Goal: Check status: Check status

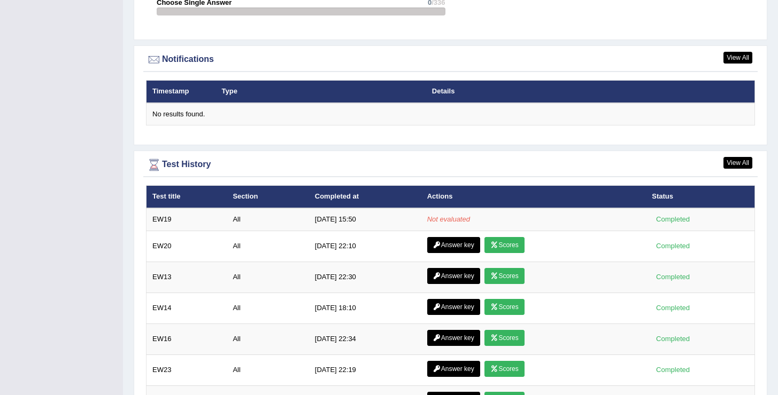
scroll to position [1367, 0]
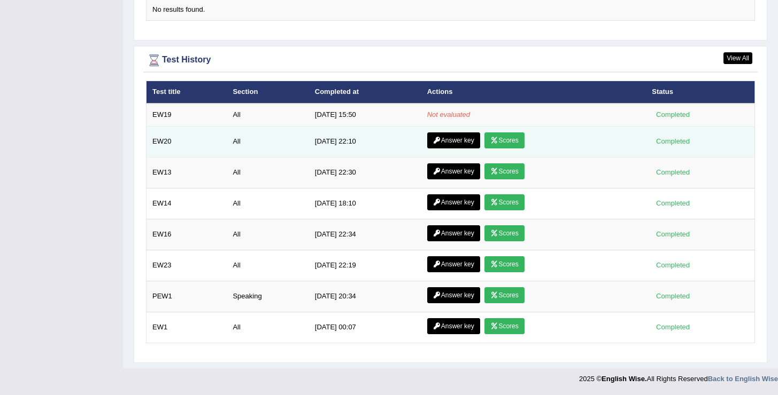
click at [501, 139] on link "Scores" at bounding box center [504, 141] width 40 height 16
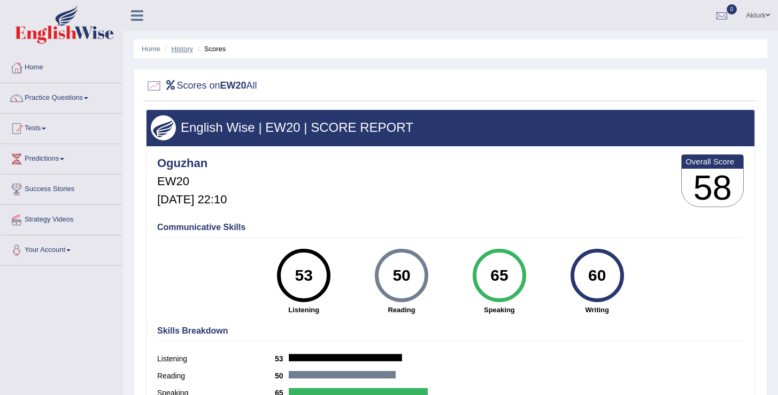
click at [182, 47] on link "History" at bounding box center [182, 49] width 21 height 8
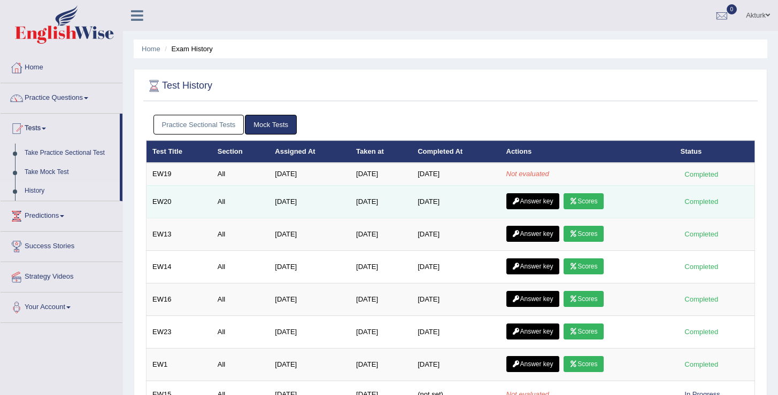
click at [524, 202] on link "Answer key" at bounding box center [532, 201] width 53 height 16
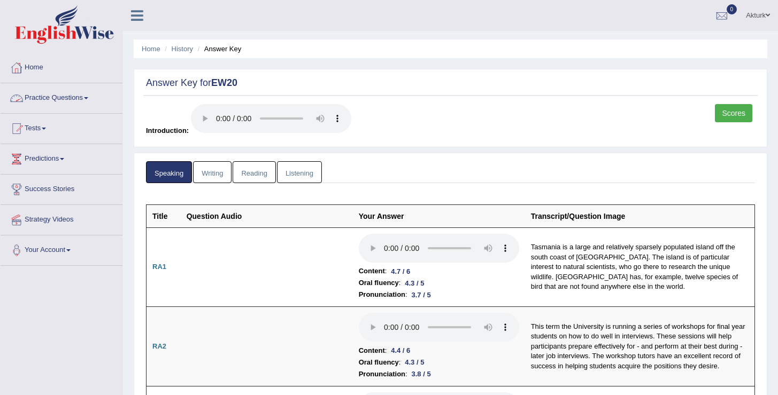
click at [44, 66] on link "Home" at bounding box center [62, 66] width 122 height 27
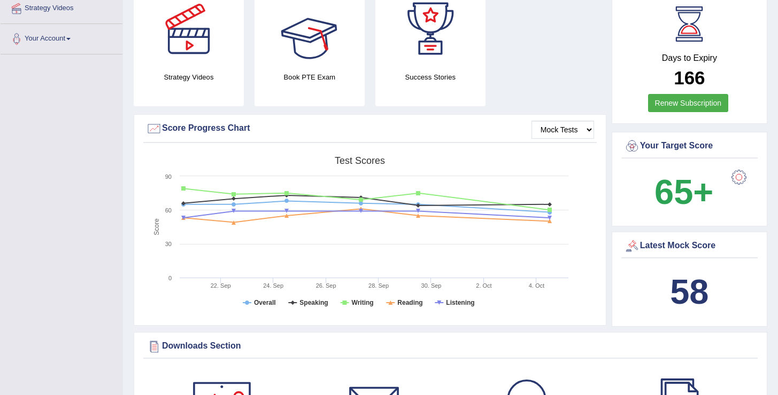
scroll to position [212, 0]
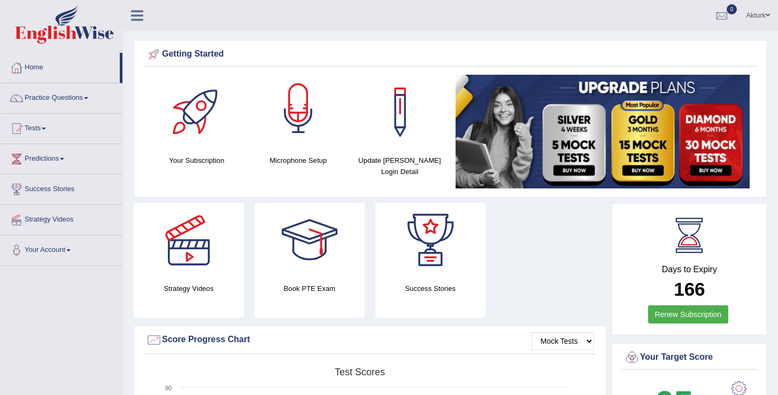
click at [191, 21] on div "Akturk Toggle navigation Username: Oguzhan Access Type: Online Subscription: Go…" at bounding box center [450, 15] width 655 height 31
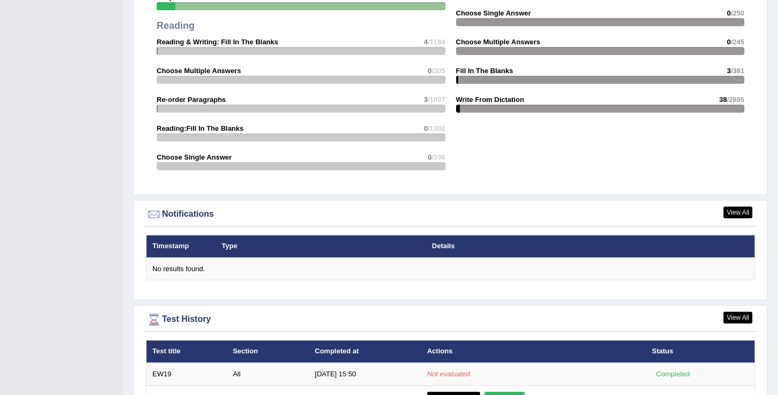
scroll to position [1367, 0]
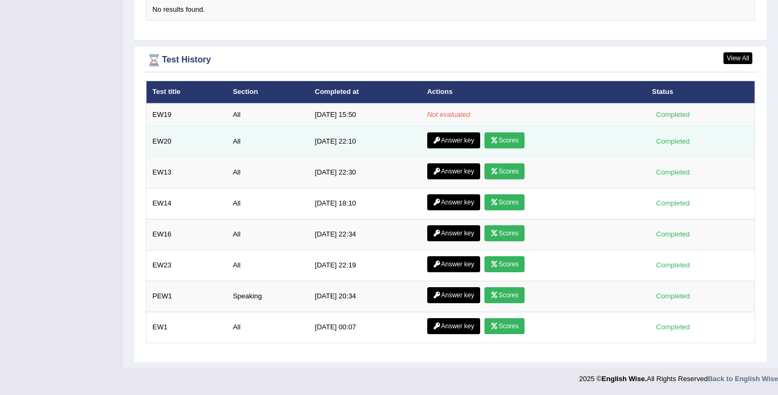
click at [433, 135] on link "Answer key" at bounding box center [453, 141] width 53 height 16
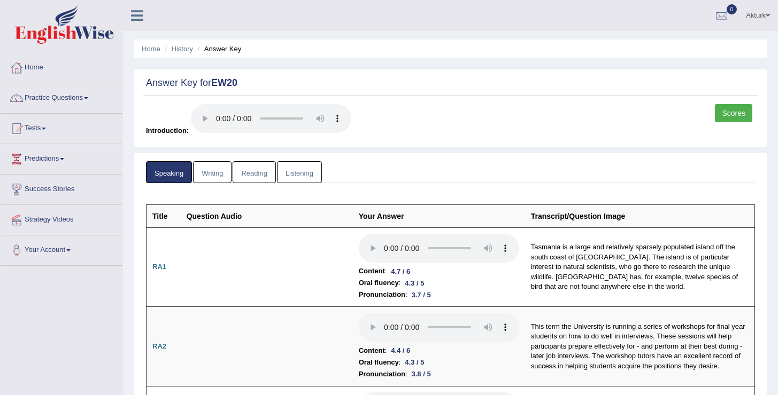
click at [206, 170] on link "Writing" at bounding box center [212, 172] width 38 height 22
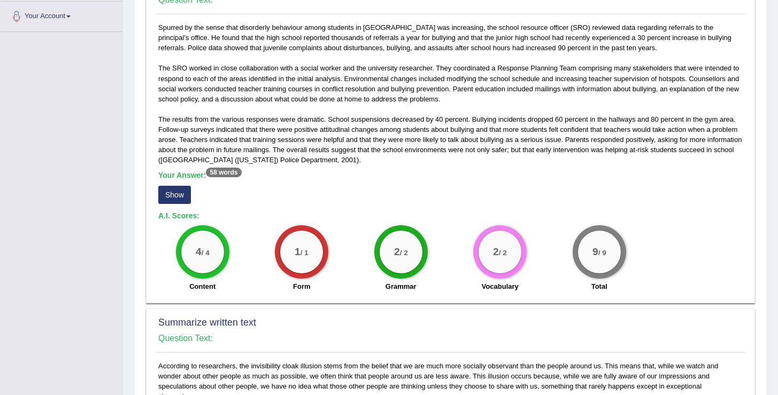
scroll to position [238, 0]
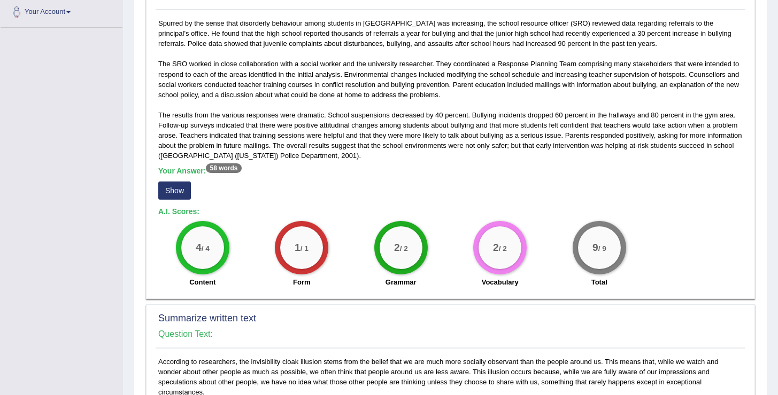
click at [184, 189] on button "Show" at bounding box center [174, 191] width 33 height 18
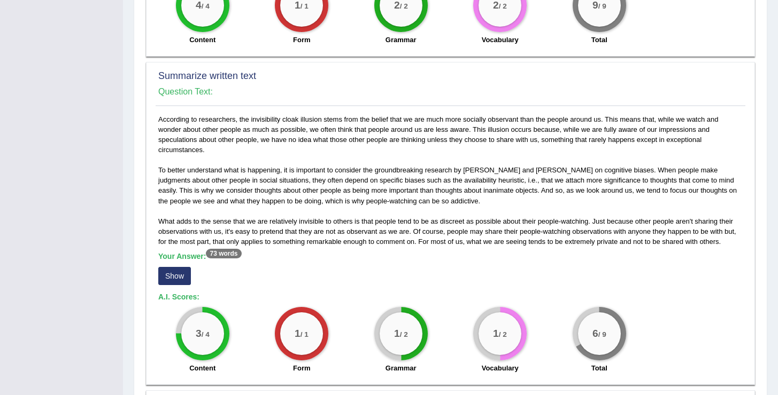
scroll to position [484, 0]
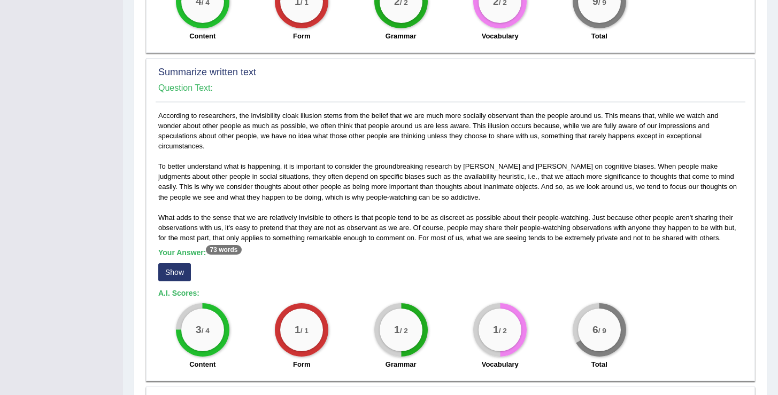
click at [175, 276] on button "Show" at bounding box center [174, 272] width 33 height 18
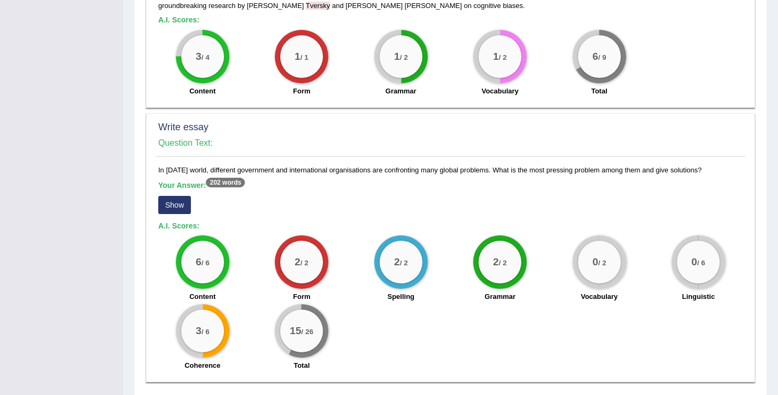
scroll to position [804, 0]
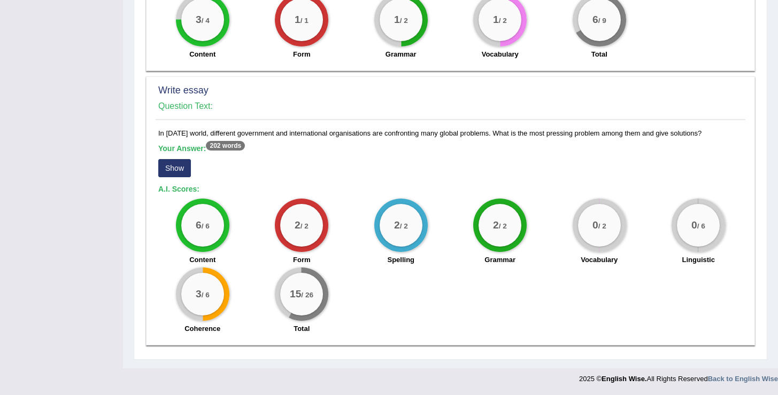
click at [181, 170] on button "Show" at bounding box center [174, 168] width 33 height 18
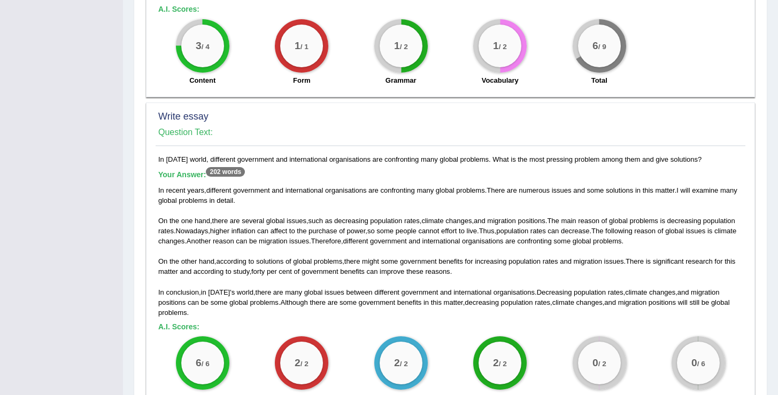
click at [384, 266] on div "In recent years , different government and international organisations are conf…" at bounding box center [450, 251] width 584 height 133
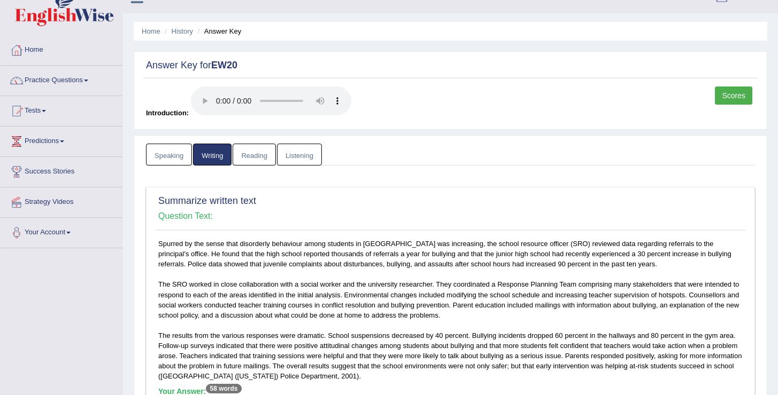
scroll to position [0, 0]
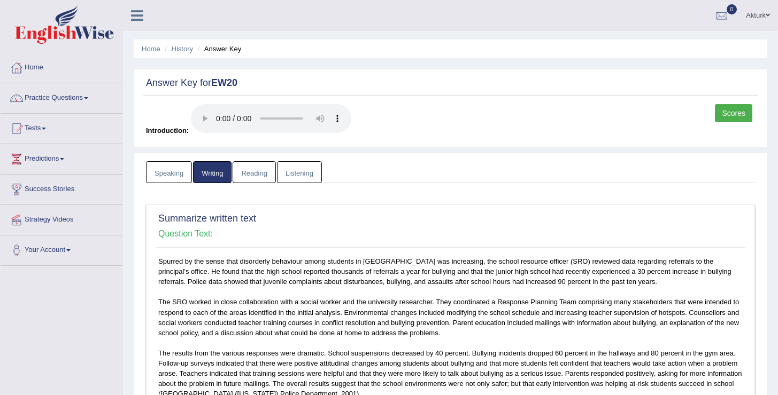
click at [249, 175] on link "Reading" at bounding box center [253, 172] width 43 height 22
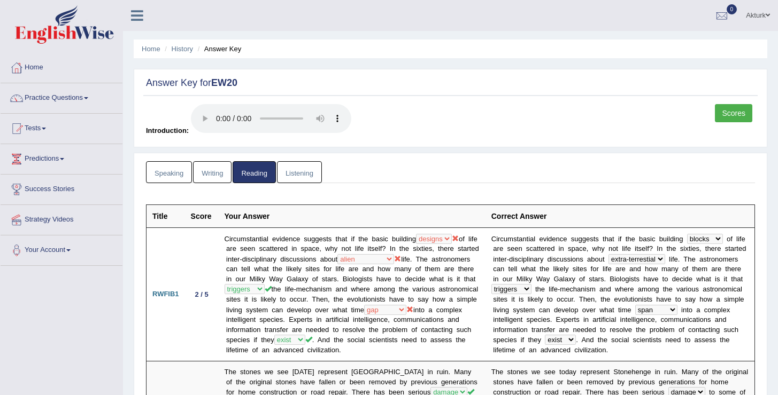
click at [307, 174] on link "Listening" at bounding box center [299, 172] width 45 height 22
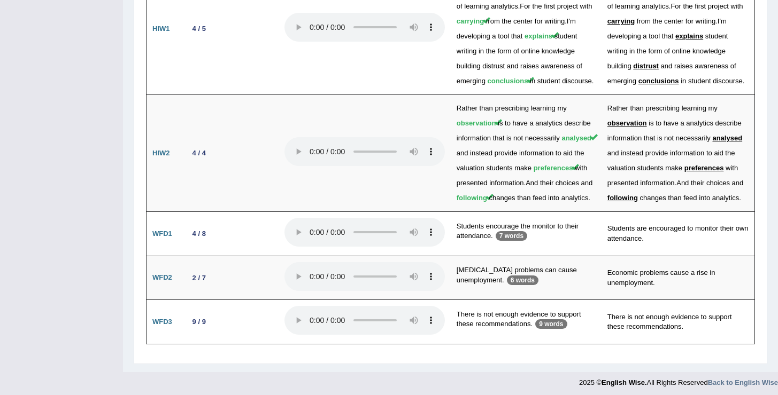
scroll to position [1690, 0]
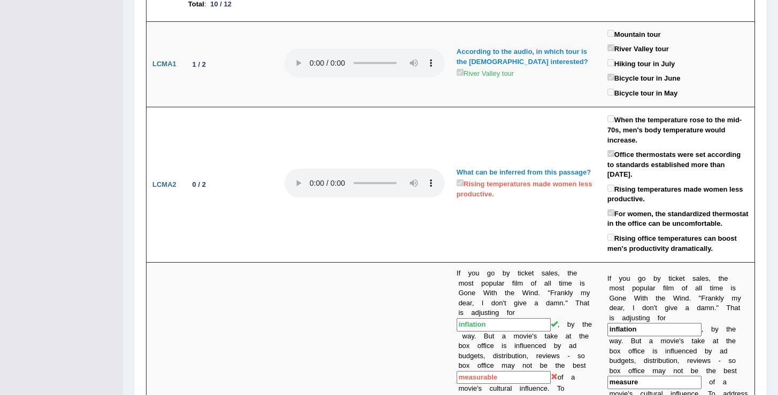
scroll to position [0, 0]
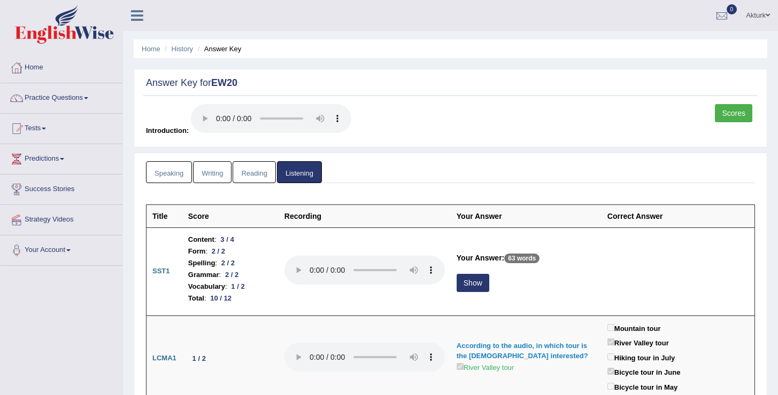
click at [172, 175] on link "Speaking" at bounding box center [169, 172] width 46 height 22
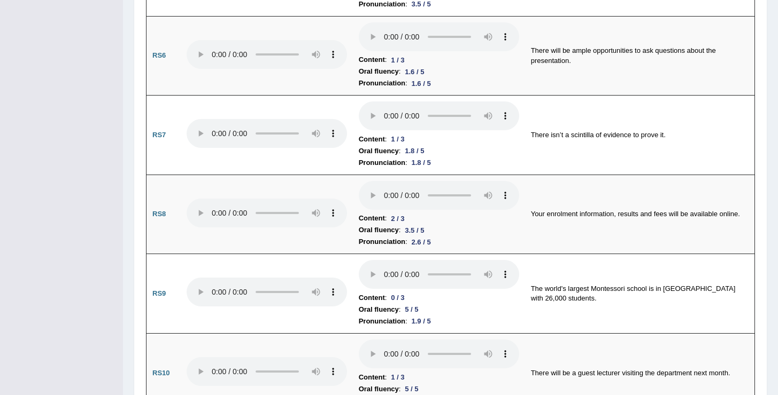
scroll to position [1086, 0]
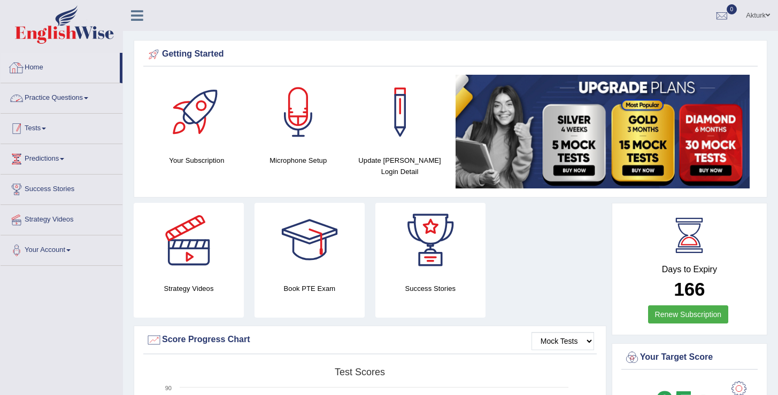
click at [38, 128] on link "Tests" at bounding box center [62, 127] width 122 height 27
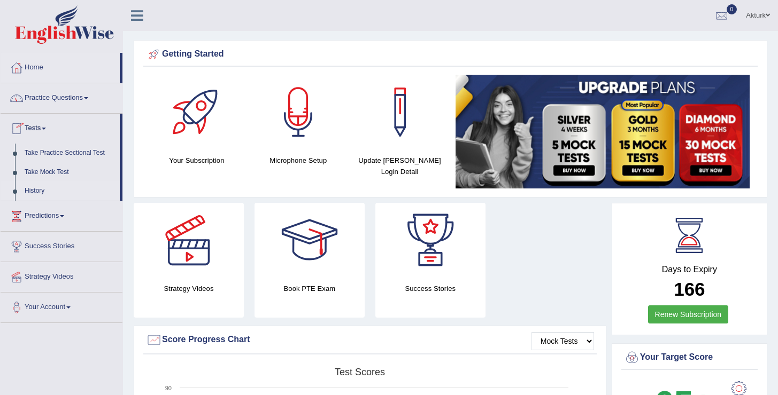
click at [40, 192] on link "History" at bounding box center [70, 191] width 100 height 19
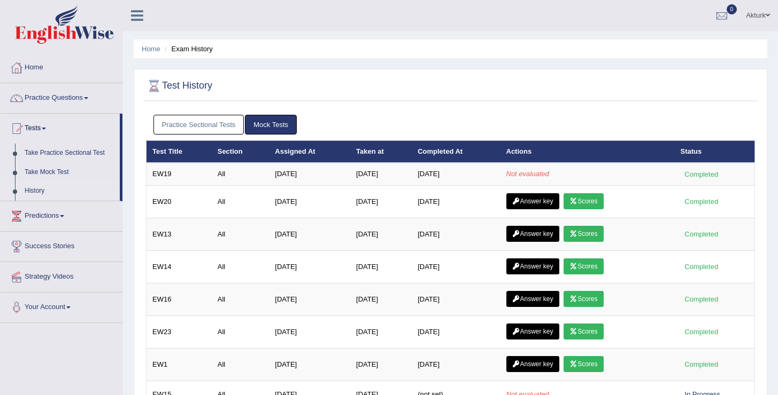
click at [275, 93] on div at bounding box center [450, 86] width 609 height 22
click at [43, 69] on link "Home" at bounding box center [62, 66] width 122 height 27
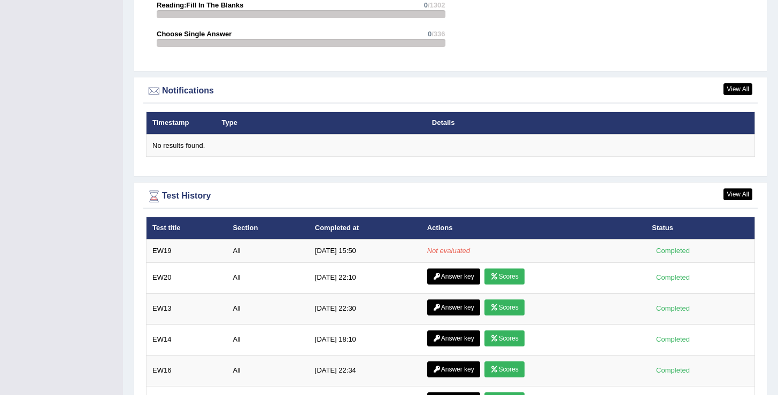
scroll to position [1232, 0]
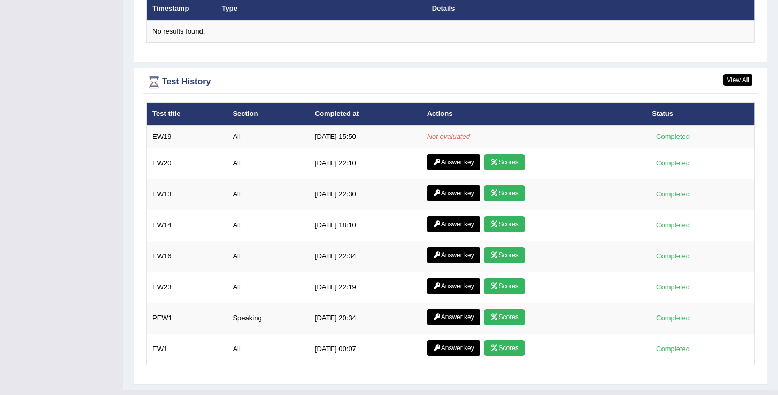
scroll to position [1367, 0]
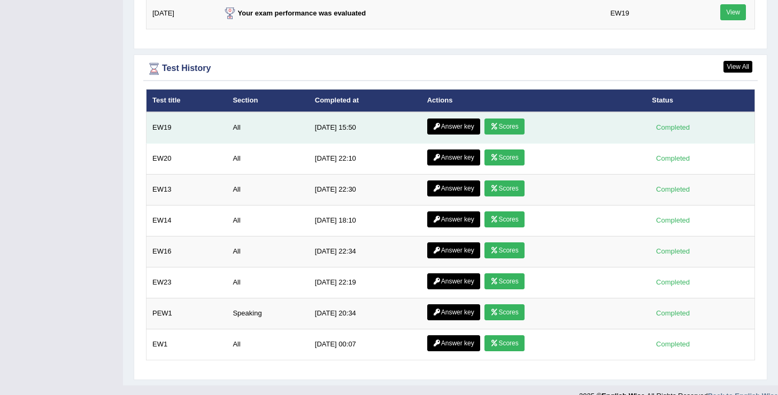
click at [515, 126] on link "Scores" at bounding box center [504, 127] width 40 height 16
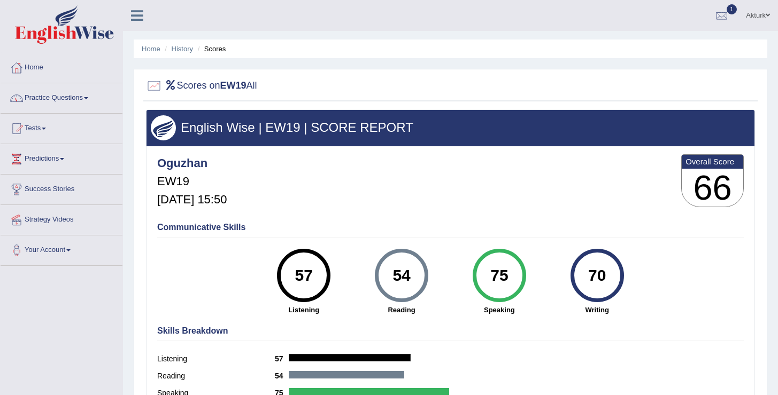
drag, startPoint x: 426, startPoint y: 313, endPoint x: 271, endPoint y: 269, distance: 161.6
click at [270, 249] on div "57 Listening 54 [GEOGRAPHIC_DATA] 75 Speaking 70 Writing" at bounding box center [450, 249] width 586 height 0
click at [510, 222] on div "Communicative Skills 57 Listening 54 Reading 75 Speaking 70 Writing" at bounding box center [450, 268] width 592 height 101
click at [177, 45] on link "History" at bounding box center [182, 49] width 21 height 8
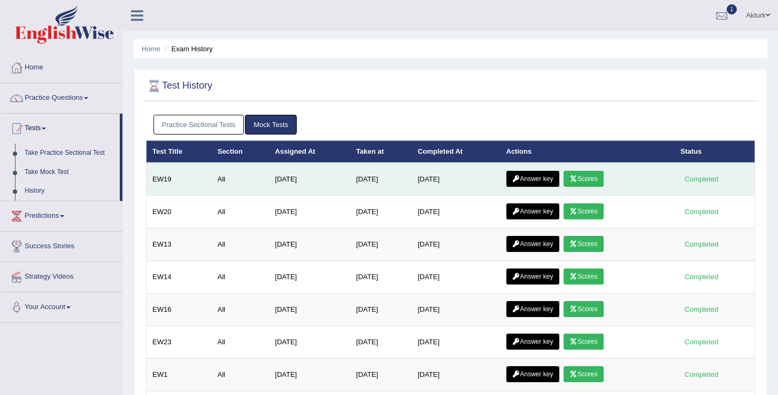
click at [540, 181] on link "Answer key" at bounding box center [532, 179] width 53 height 16
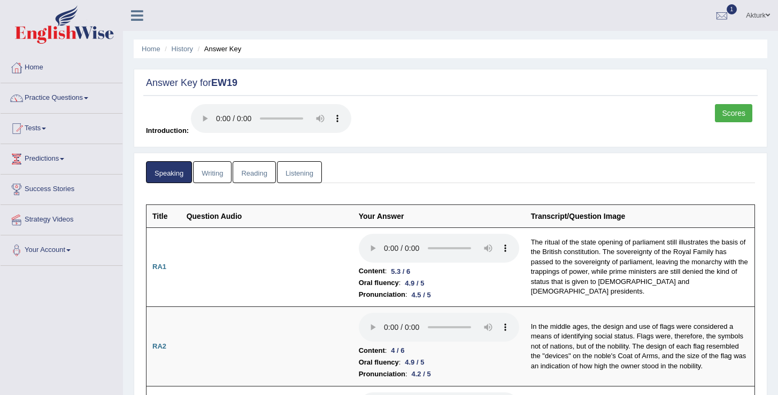
click at [220, 172] on link "Writing" at bounding box center [212, 172] width 38 height 22
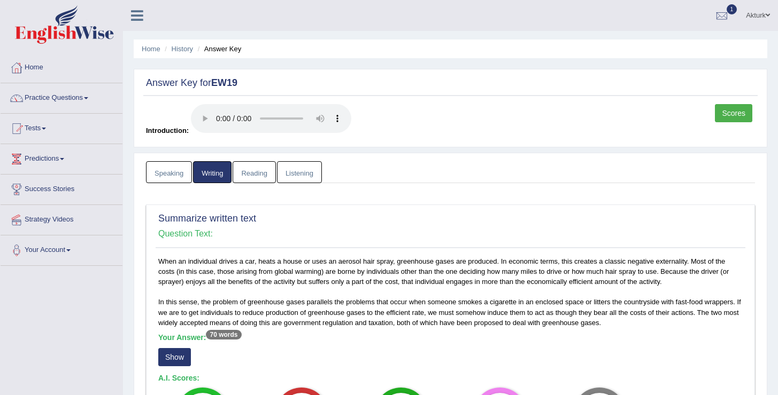
click at [248, 173] on link "Reading" at bounding box center [253, 172] width 43 height 22
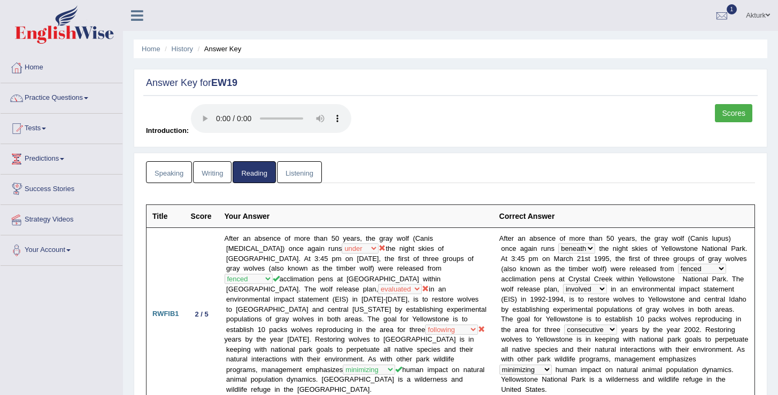
click at [294, 170] on link "Listening" at bounding box center [299, 172] width 45 height 22
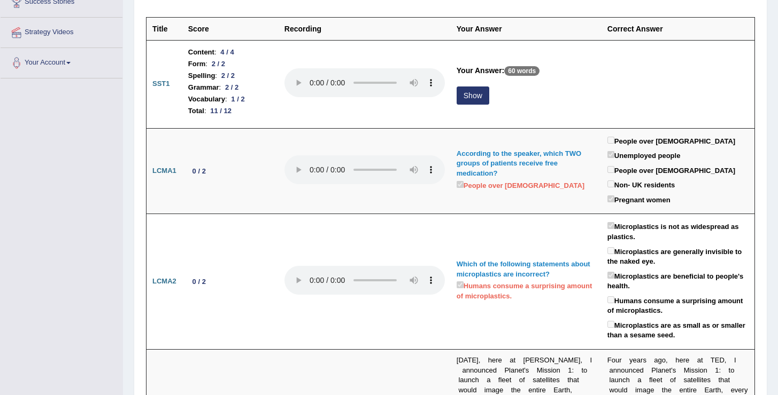
scroll to position [192, 0]
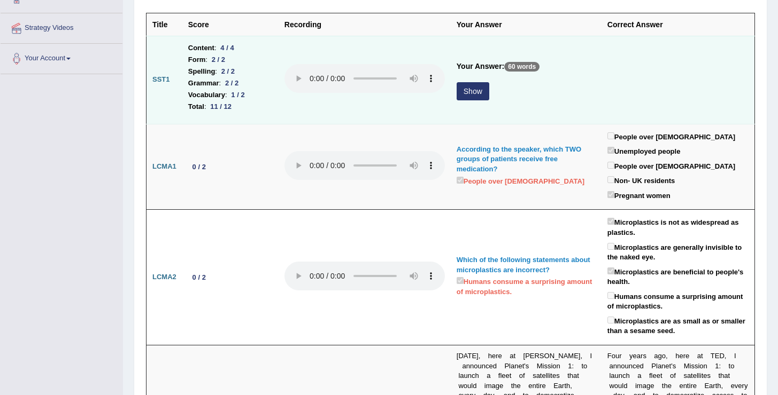
click at [480, 89] on button "Show" at bounding box center [472, 91] width 33 height 18
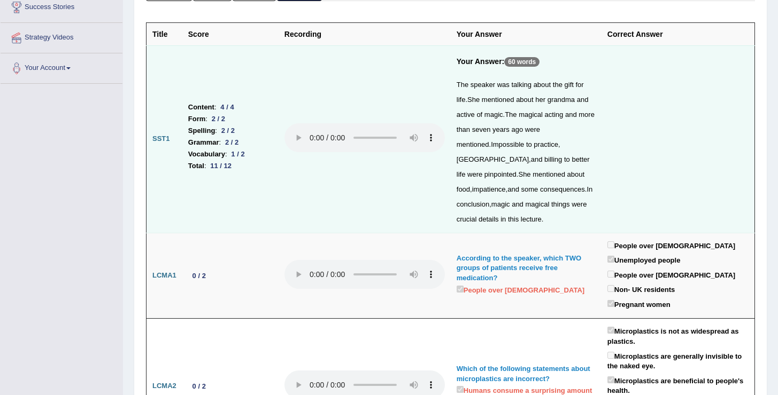
scroll to position [0, 0]
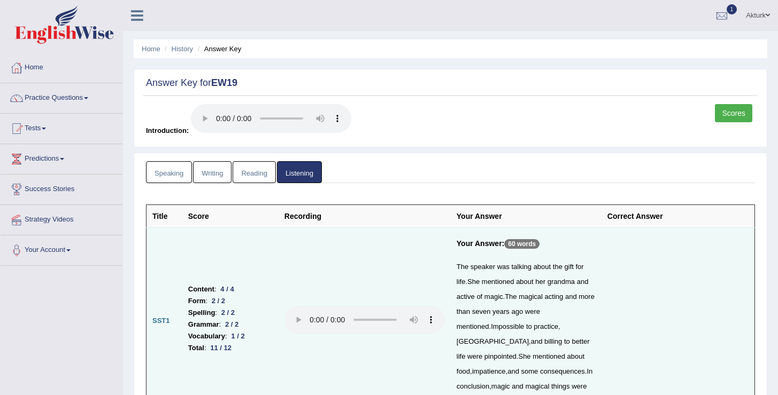
click at [735, 113] on link "Scores" at bounding box center [733, 113] width 37 height 18
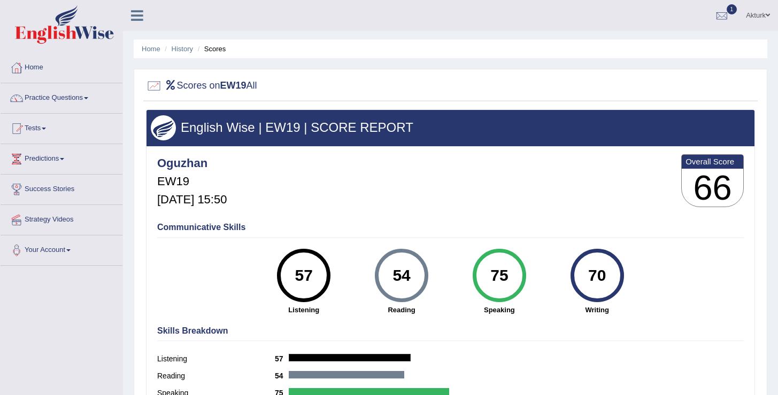
click at [708, 324] on div "Skills Breakdown Listening 57 Reading 54 Speaking 75 Writing 70" at bounding box center [450, 372] width 592 height 102
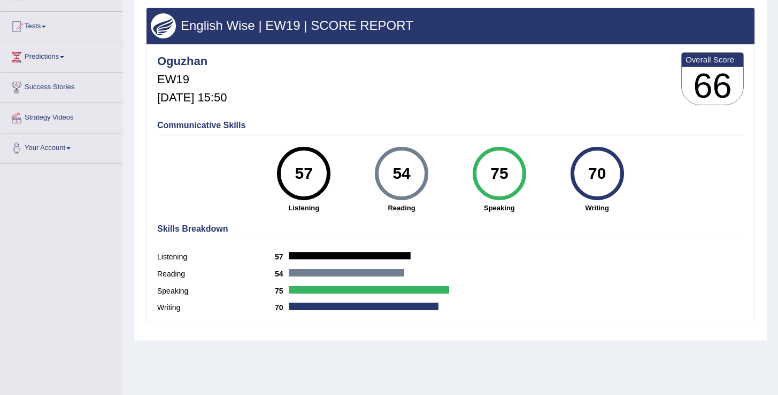
scroll to position [105, 0]
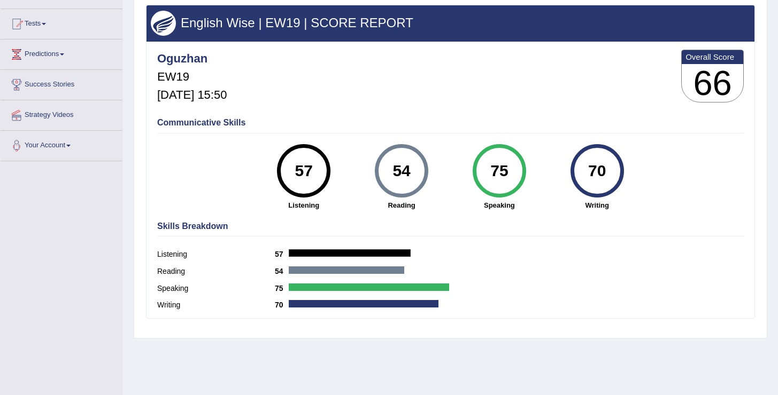
drag, startPoint x: 267, startPoint y: 166, endPoint x: 612, endPoint y: 204, distance: 347.3
click at [612, 144] on div "57 Listening 54 [GEOGRAPHIC_DATA] 75 Speaking 70 Writing" at bounding box center [450, 144] width 586 height 0
click at [612, 207] on strong "Writing" at bounding box center [596, 205] width 87 height 10
drag, startPoint x: 612, startPoint y: 207, endPoint x: 284, endPoint y: 176, distance: 330.1
click at [284, 144] on div "57 Listening 54 Reading 75 Speaking 70 Writing" at bounding box center [450, 144] width 586 height 0
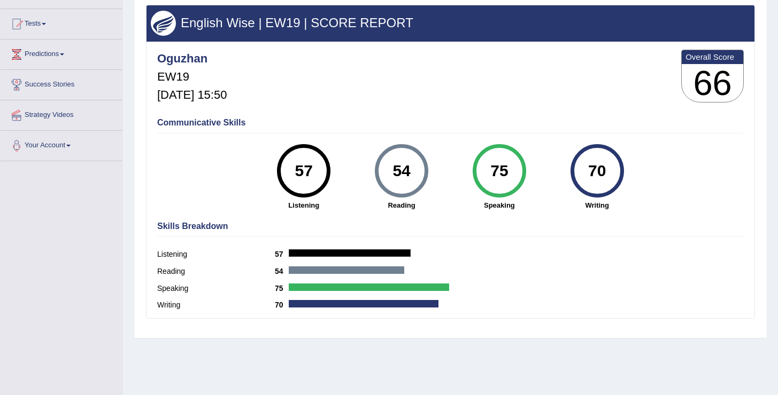
click at [702, 181] on div "Communicative Skills 57 Listening 54 Reading 75 Speaking 70 Writing" at bounding box center [450, 163] width 592 height 101
